Goal: Information Seeking & Learning: Learn about a topic

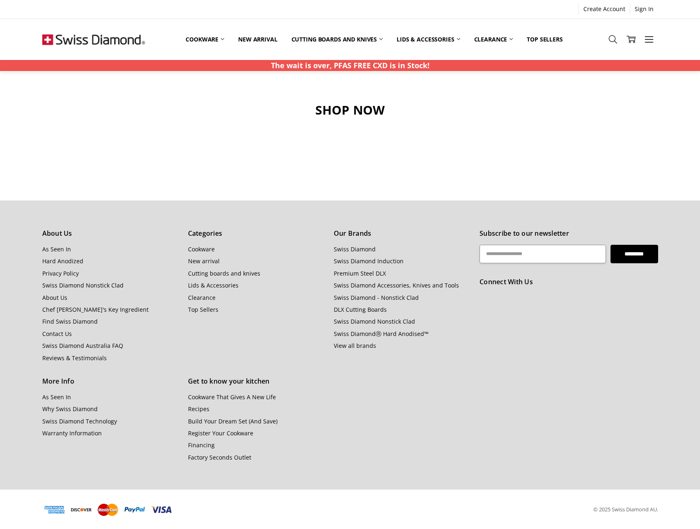
scroll to position [815, 0]
click at [94, 286] on link "Swiss Diamond Nonstick Clad" at bounding box center [82, 285] width 81 height 8
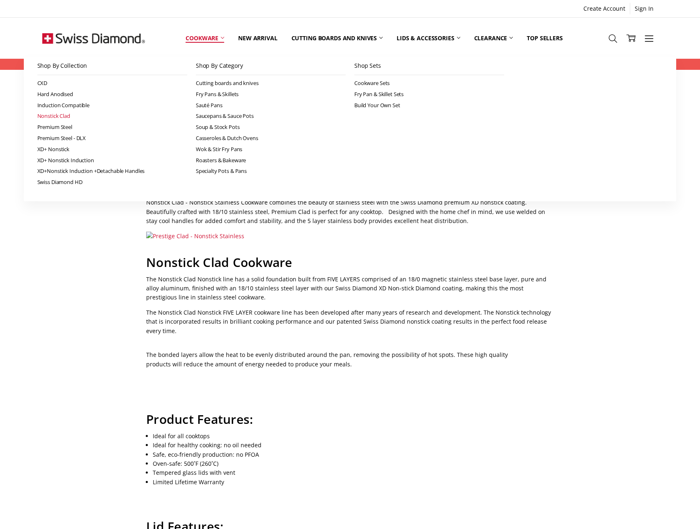
click at [64, 117] on link "Nonstick Clad" at bounding box center [112, 115] width 150 height 11
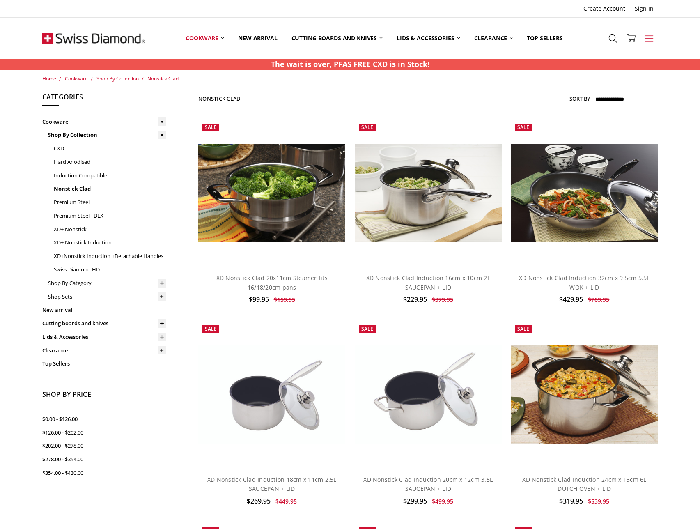
click at [654, 38] on link "More" at bounding box center [649, 38] width 18 height 21
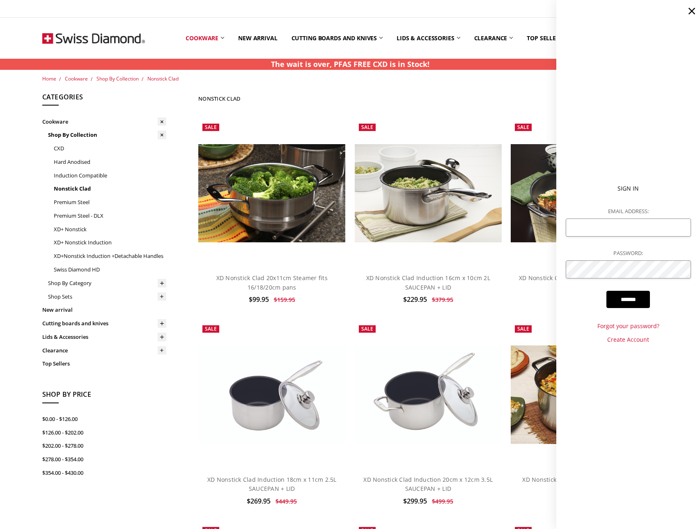
click at [693, 11] on icon at bounding box center [692, 11] width 12 height 12
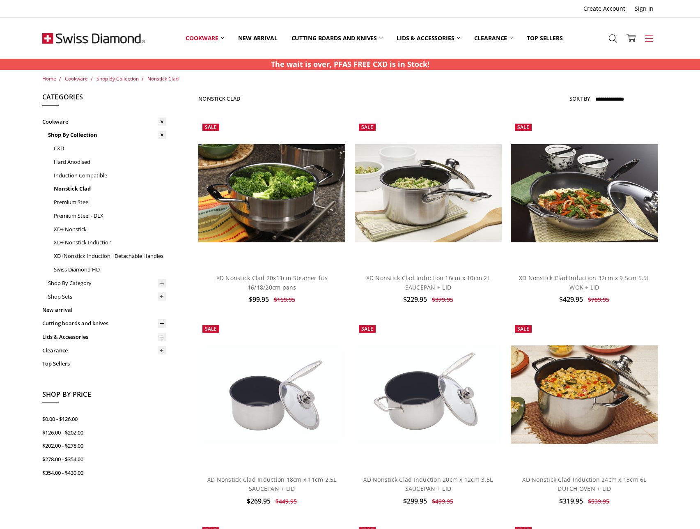
click at [645, 37] on icon at bounding box center [649, 38] width 9 height 9
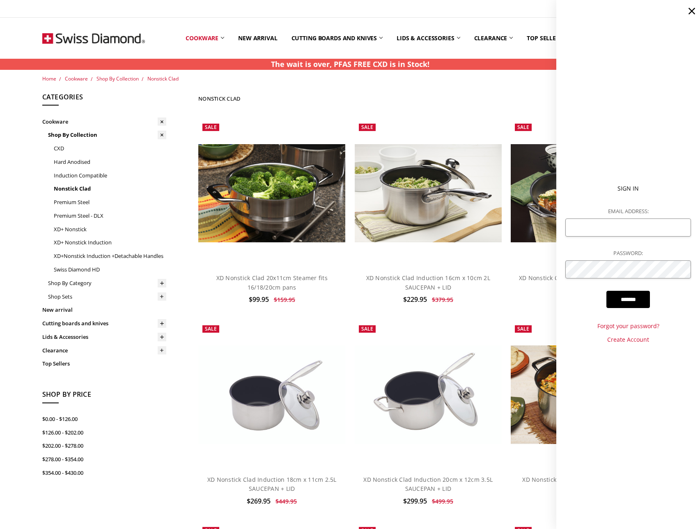
click at [690, 10] on icon at bounding box center [692, 11] width 12 height 12
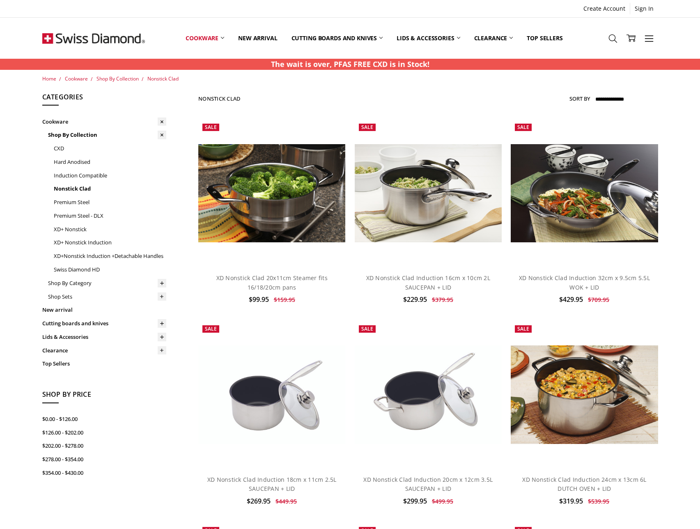
click at [95, 44] on img at bounding box center [93, 38] width 103 height 41
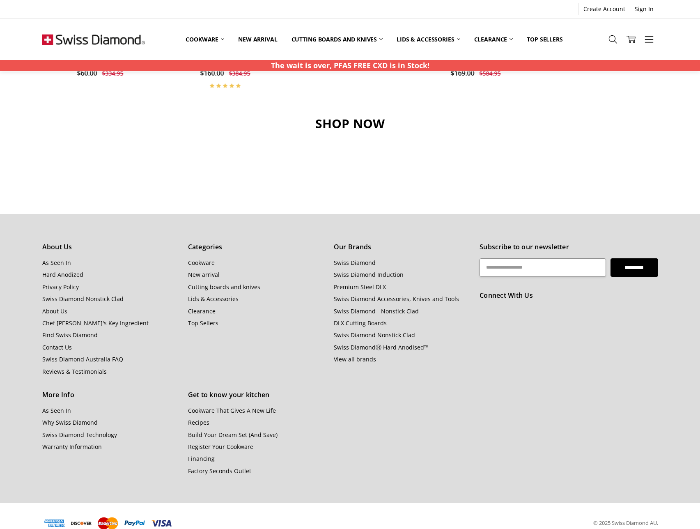
scroll to position [815, 0]
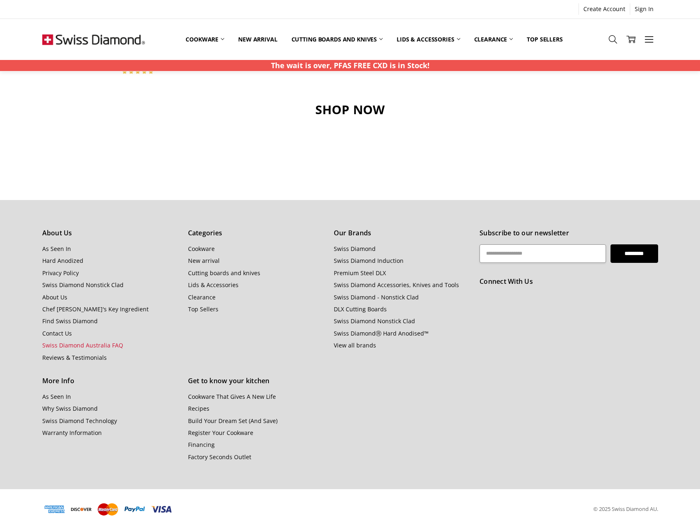
click at [85, 345] on link "Swiss Diamond Australia FAQ" at bounding box center [82, 345] width 81 height 8
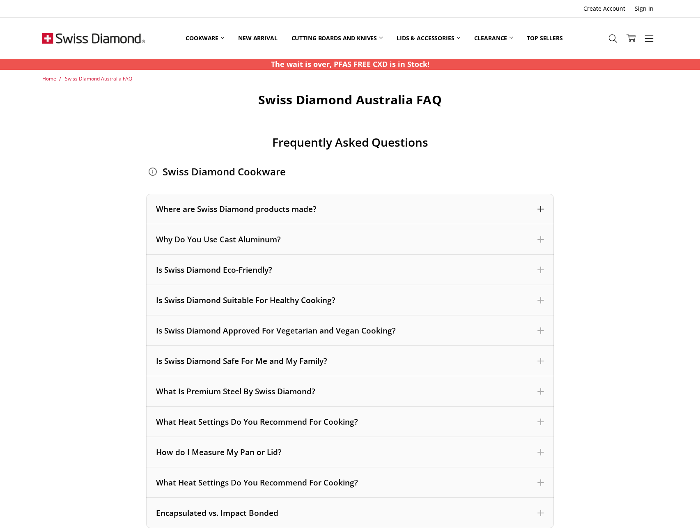
click at [540, 209] on span at bounding box center [541, 209] width 7 height 7
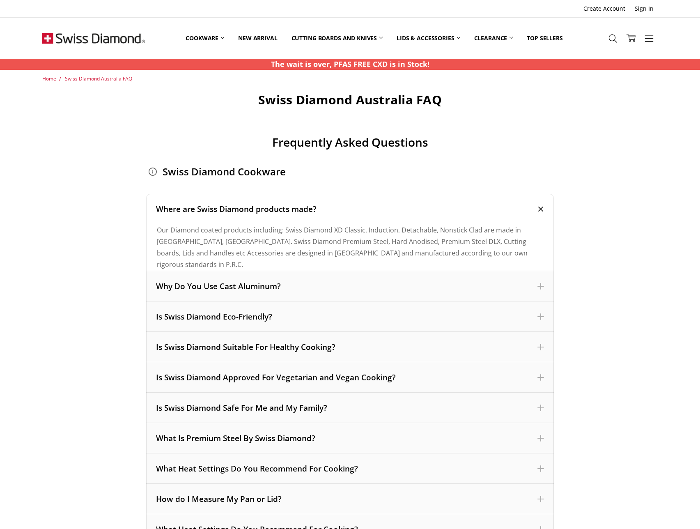
click at [540, 209] on span at bounding box center [540, 209] width 9 height 9
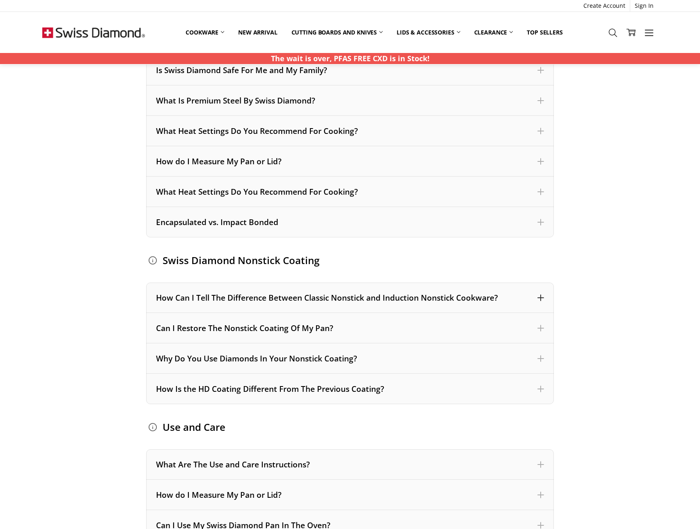
scroll to position [294, 0]
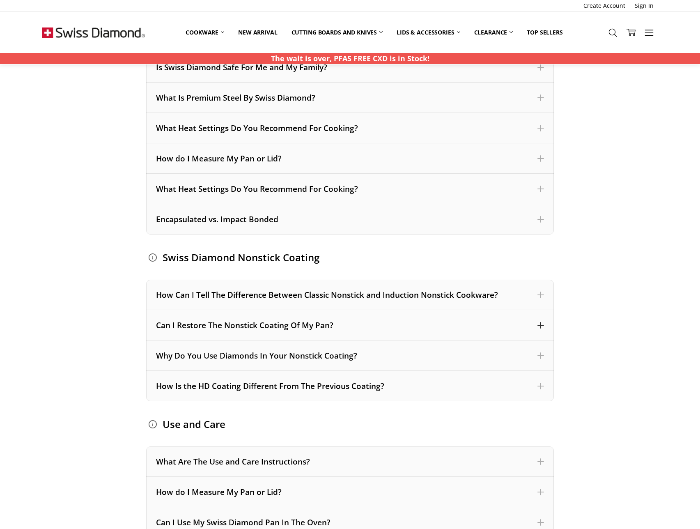
click at [538, 324] on span at bounding box center [541, 325] width 7 height 7
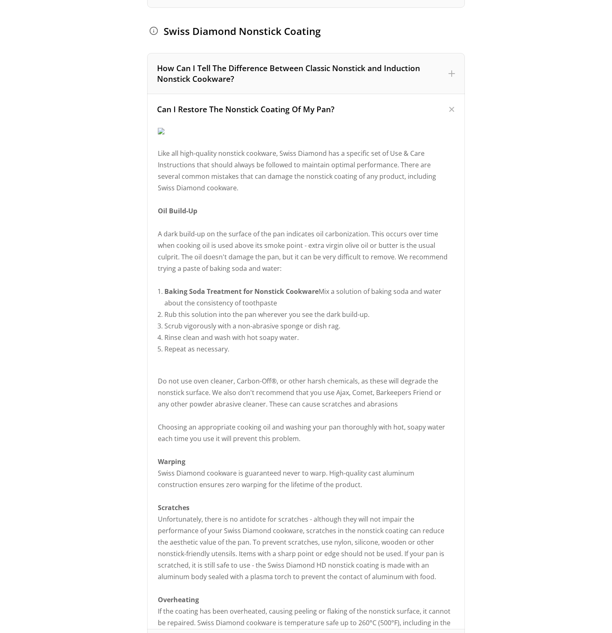
scroll to position [520, 0]
